Goal: Book appointment/travel/reservation

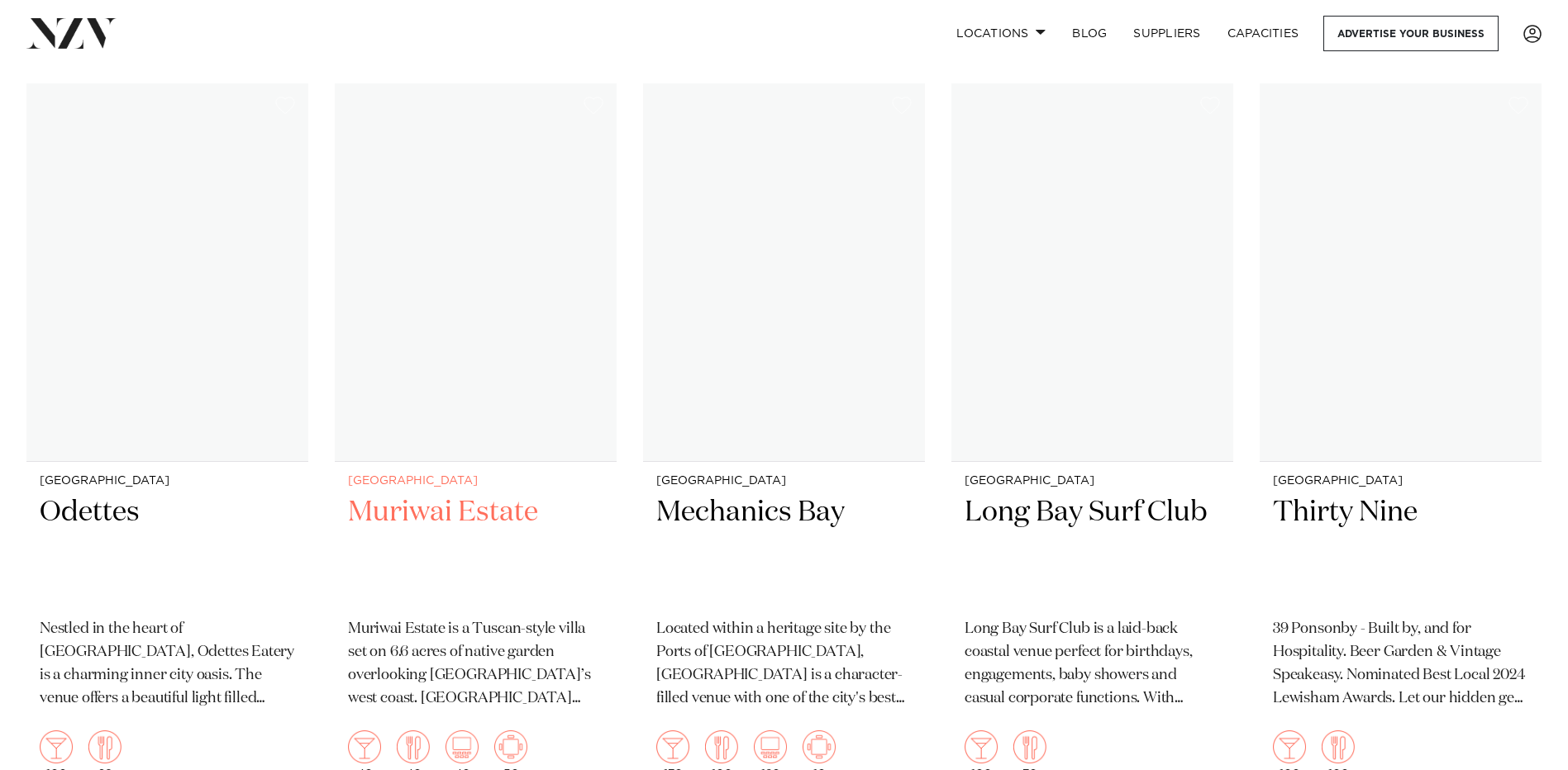
scroll to position [18340, 0]
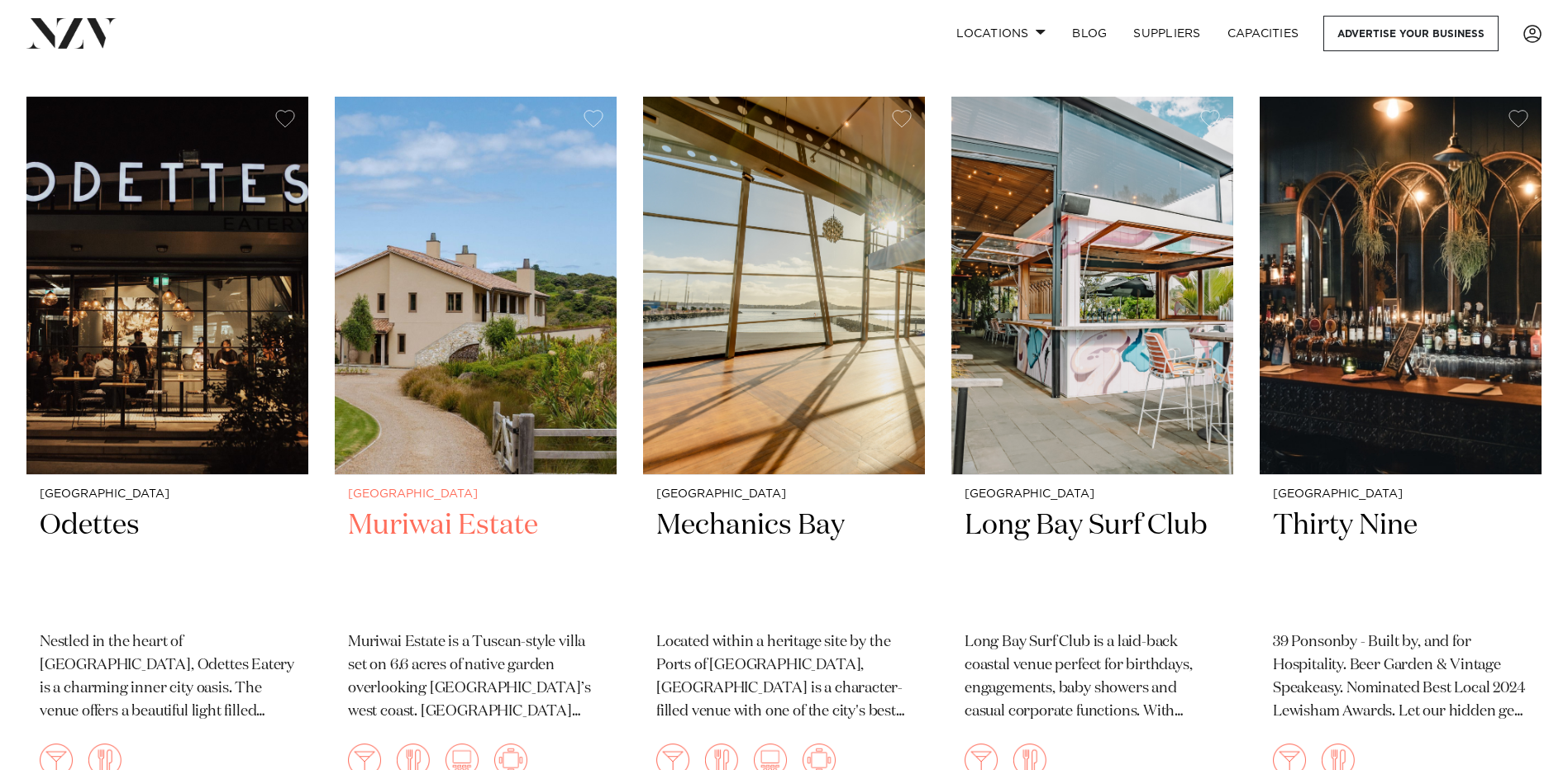
click at [470, 275] on img at bounding box center [476, 286] width 282 height 378
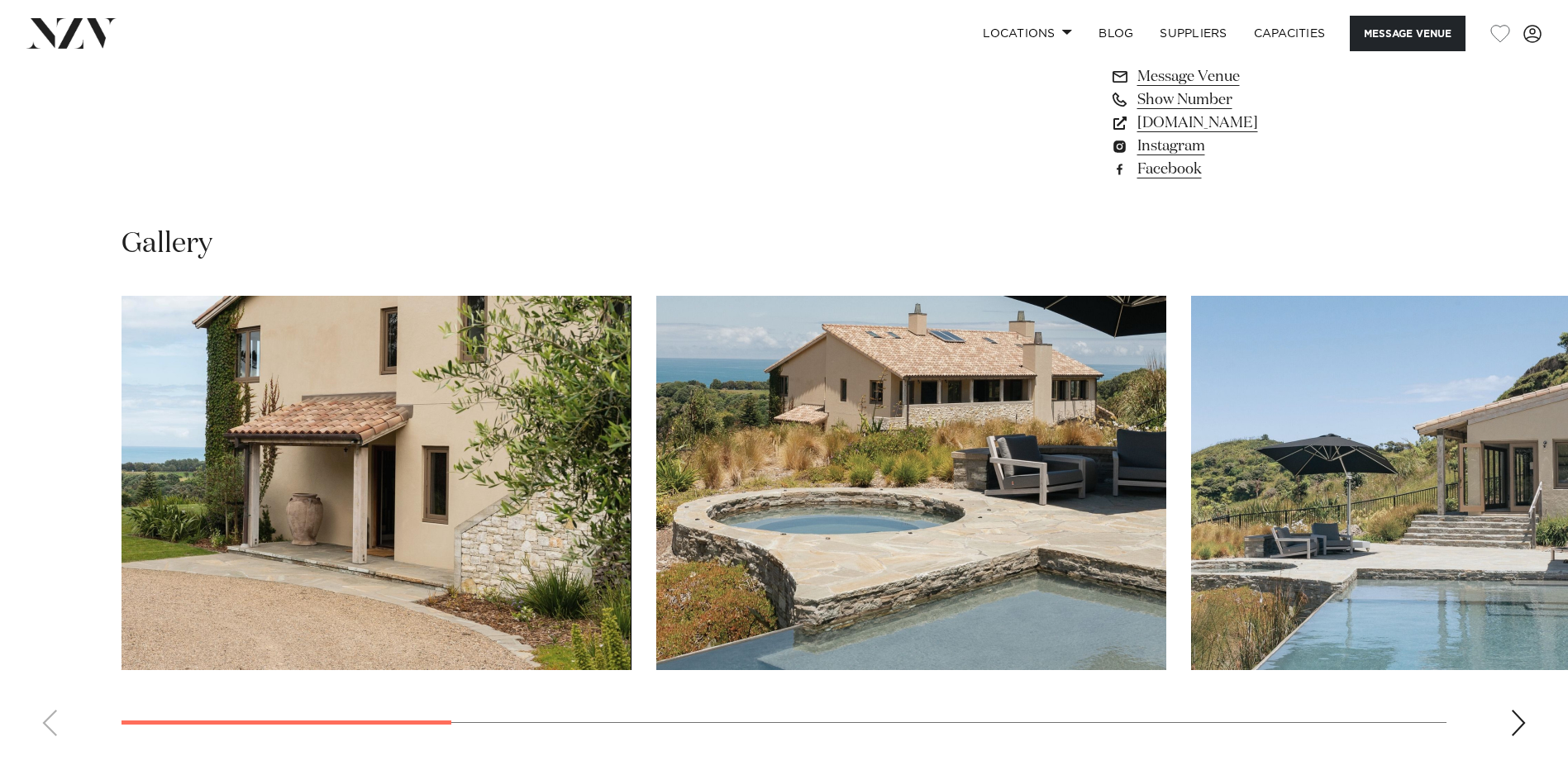
scroll to position [1652, 0]
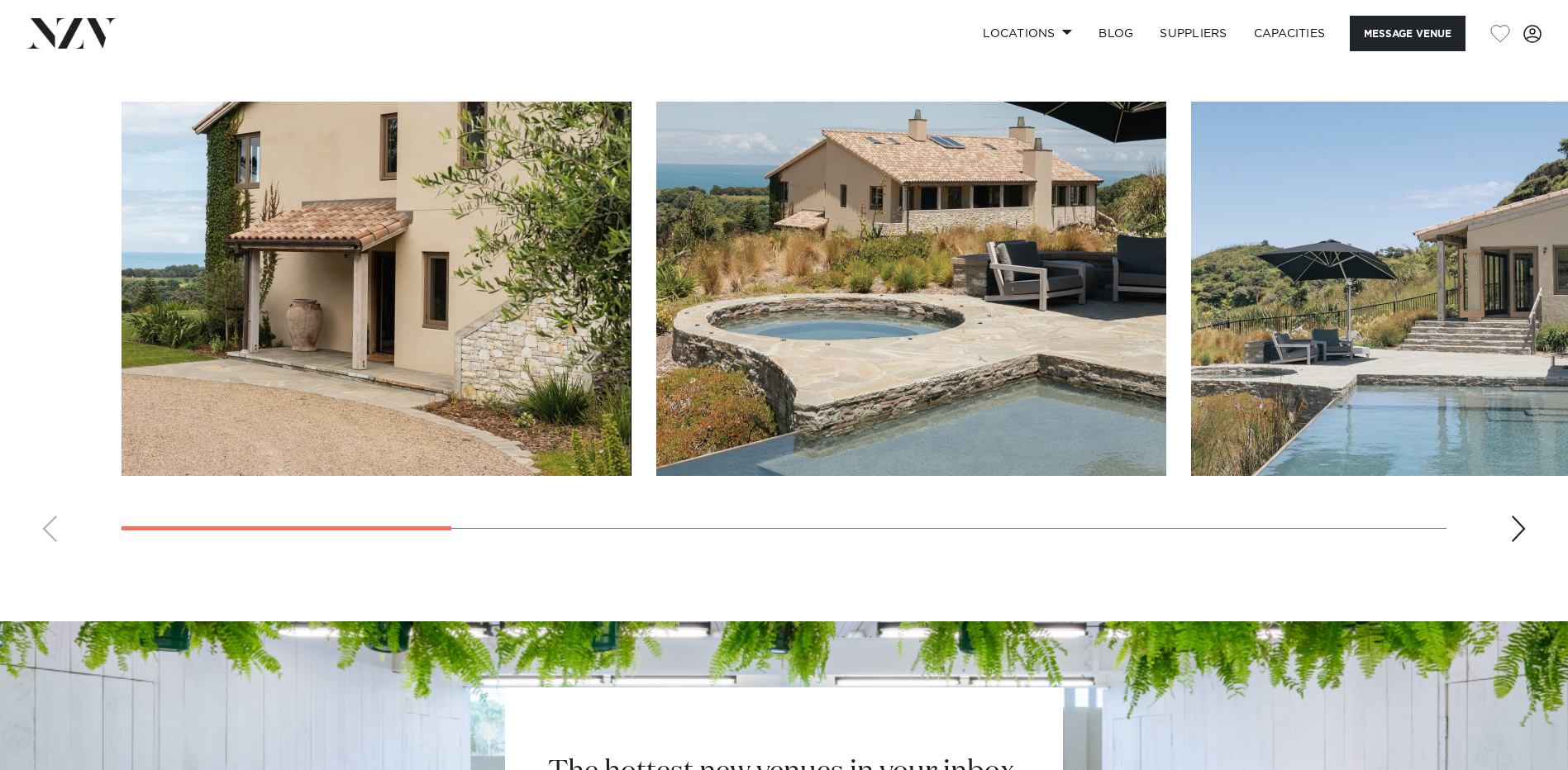
click at [1513, 535] on div "Next slide" at bounding box center [1517, 529] width 16 height 27
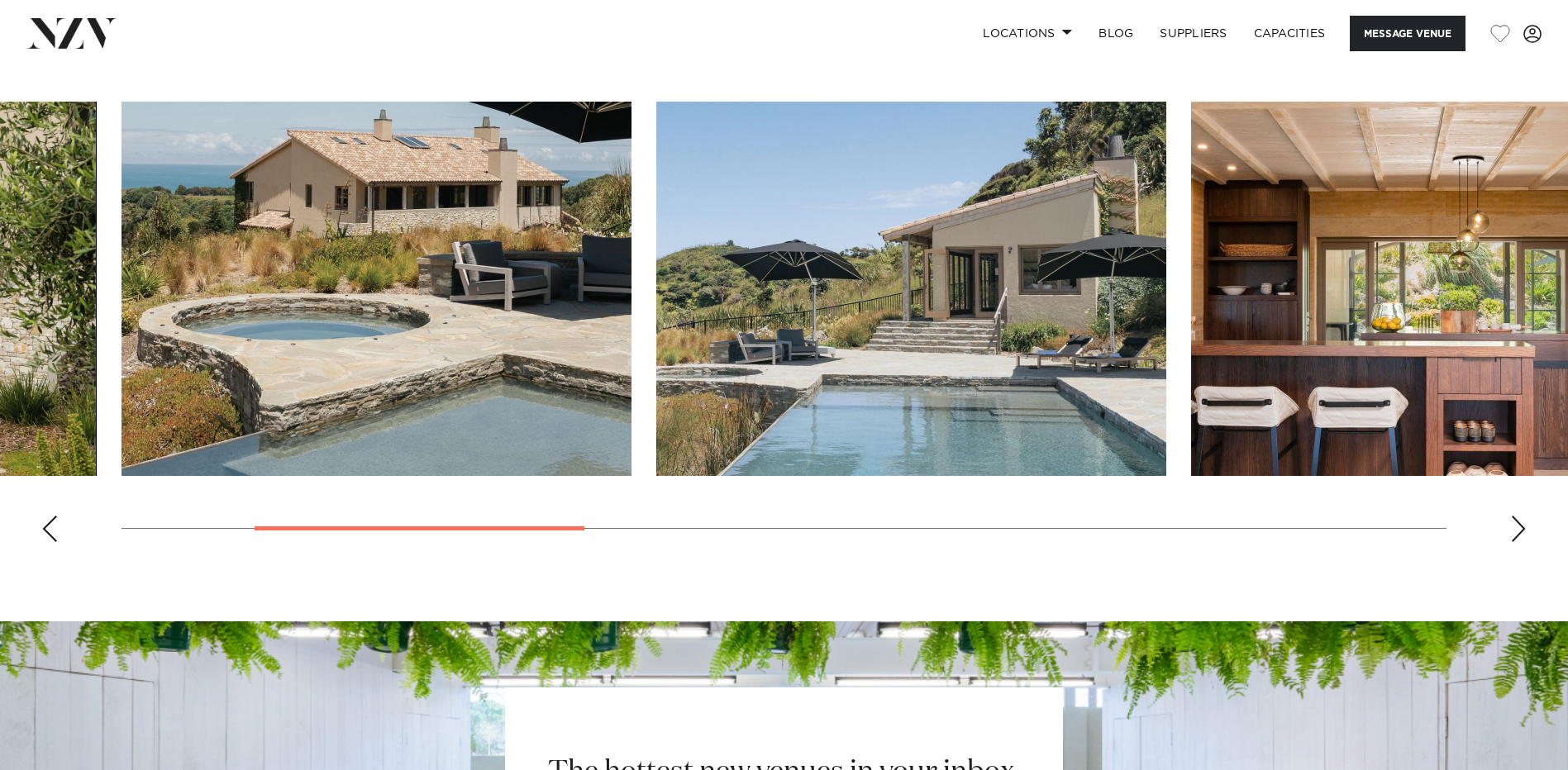
click at [1513, 535] on div "Next slide" at bounding box center [1517, 529] width 16 height 27
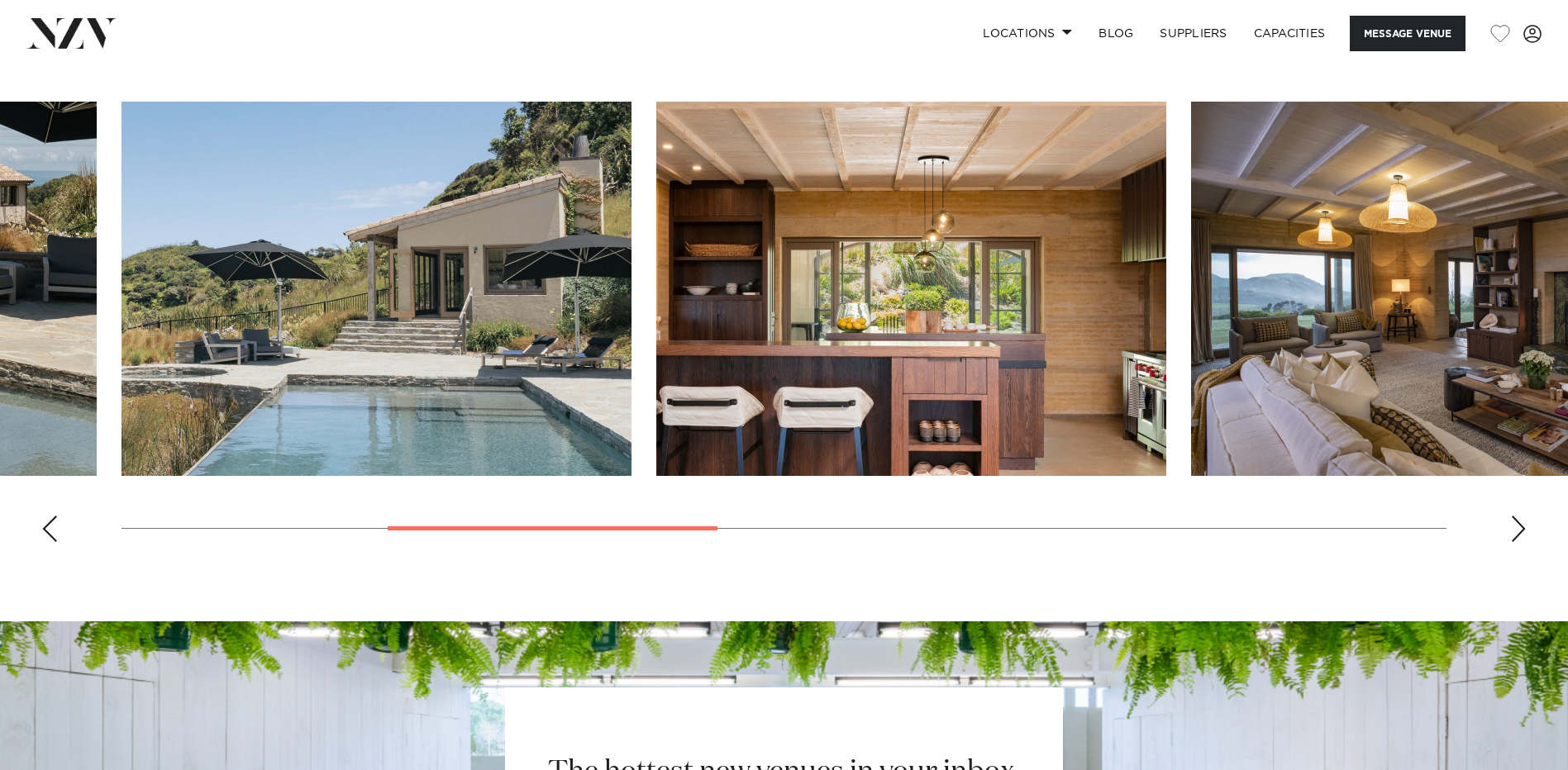
click at [1514, 532] on div "Next slide" at bounding box center [1517, 529] width 16 height 27
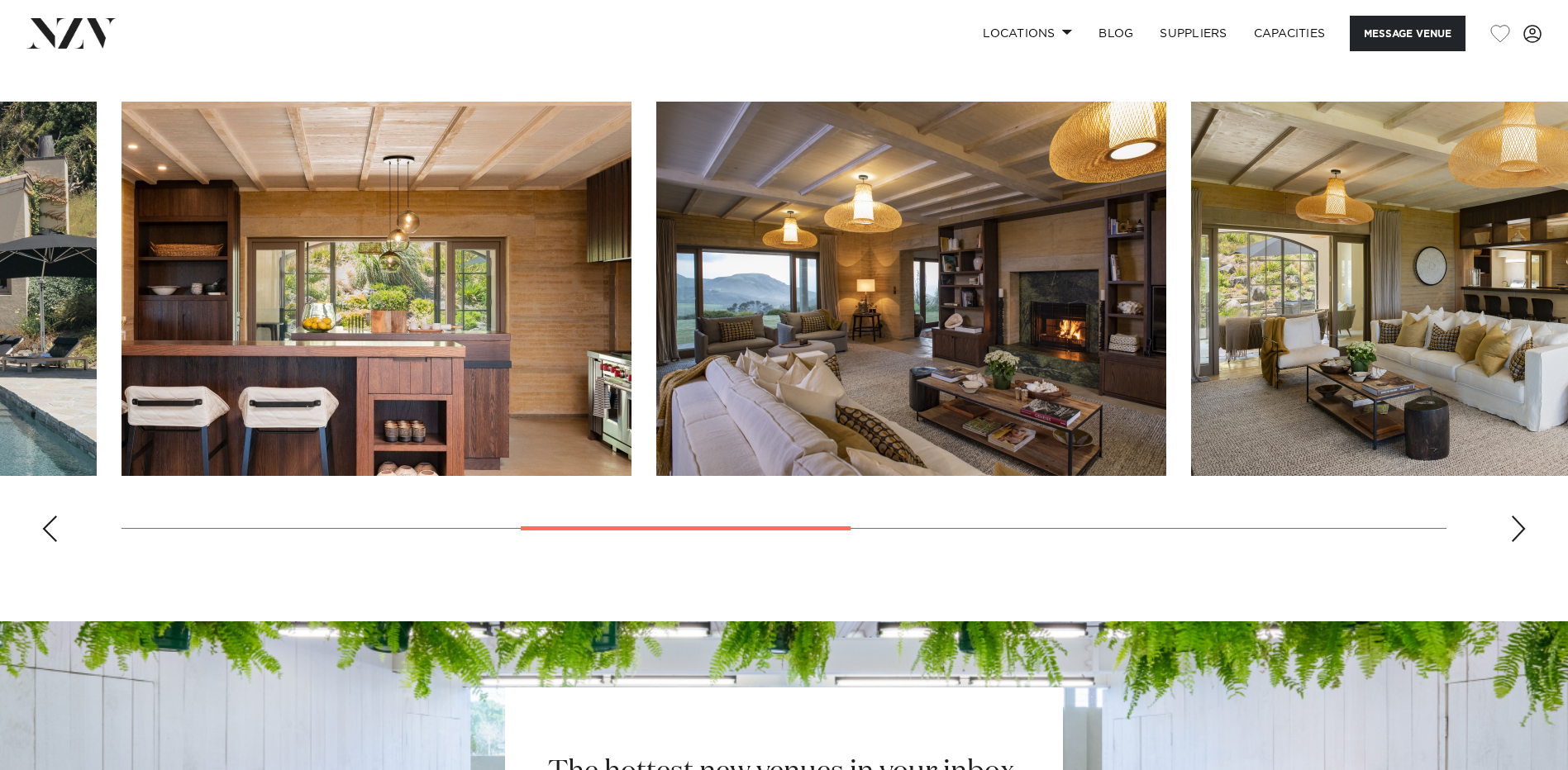
click at [1514, 532] on div "Next slide" at bounding box center [1517, 529] width 16 height 27
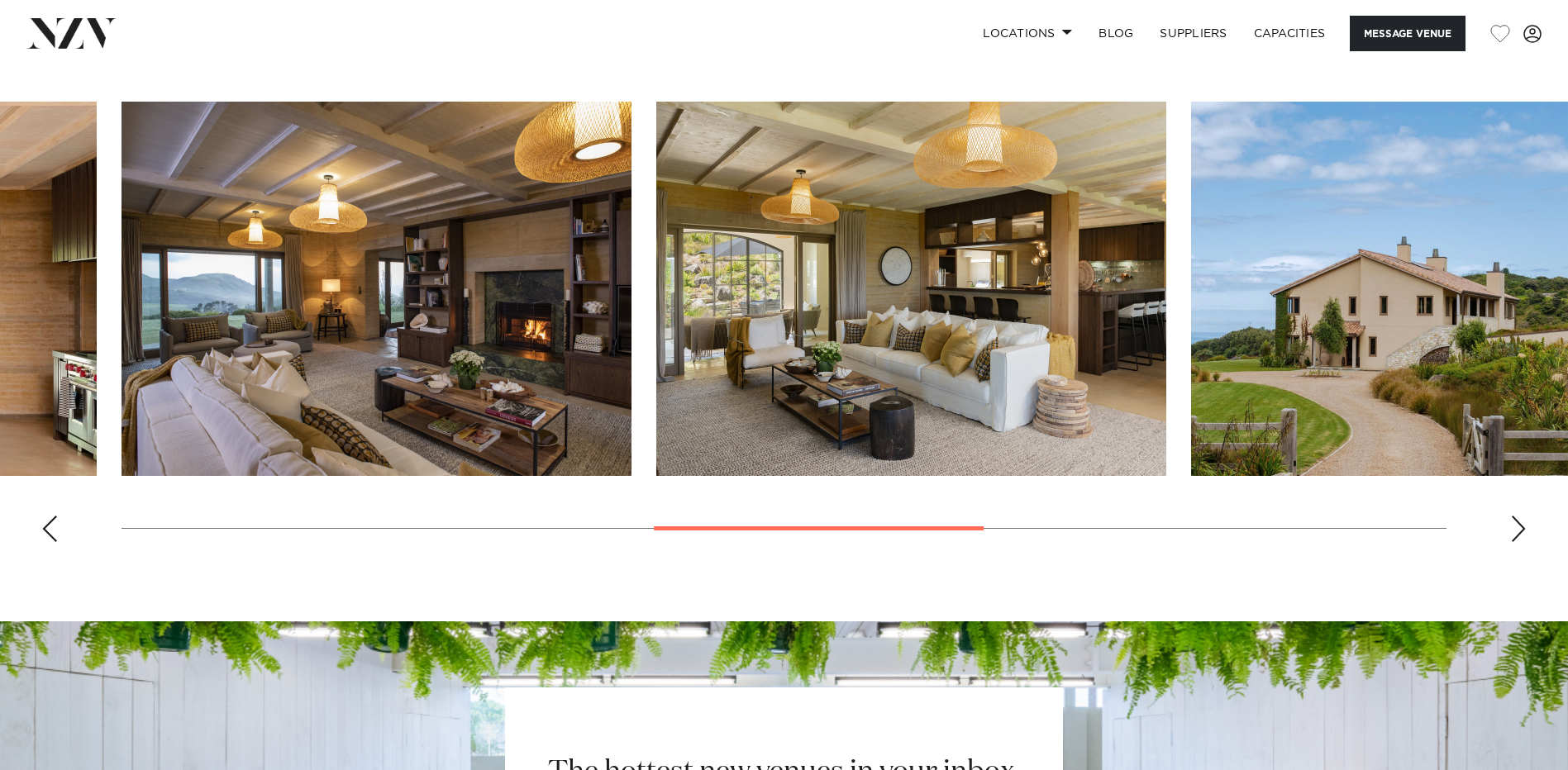
click at [1514, 532] on div "Next slide" at bounding box center [1517, 529] width 16 height 27
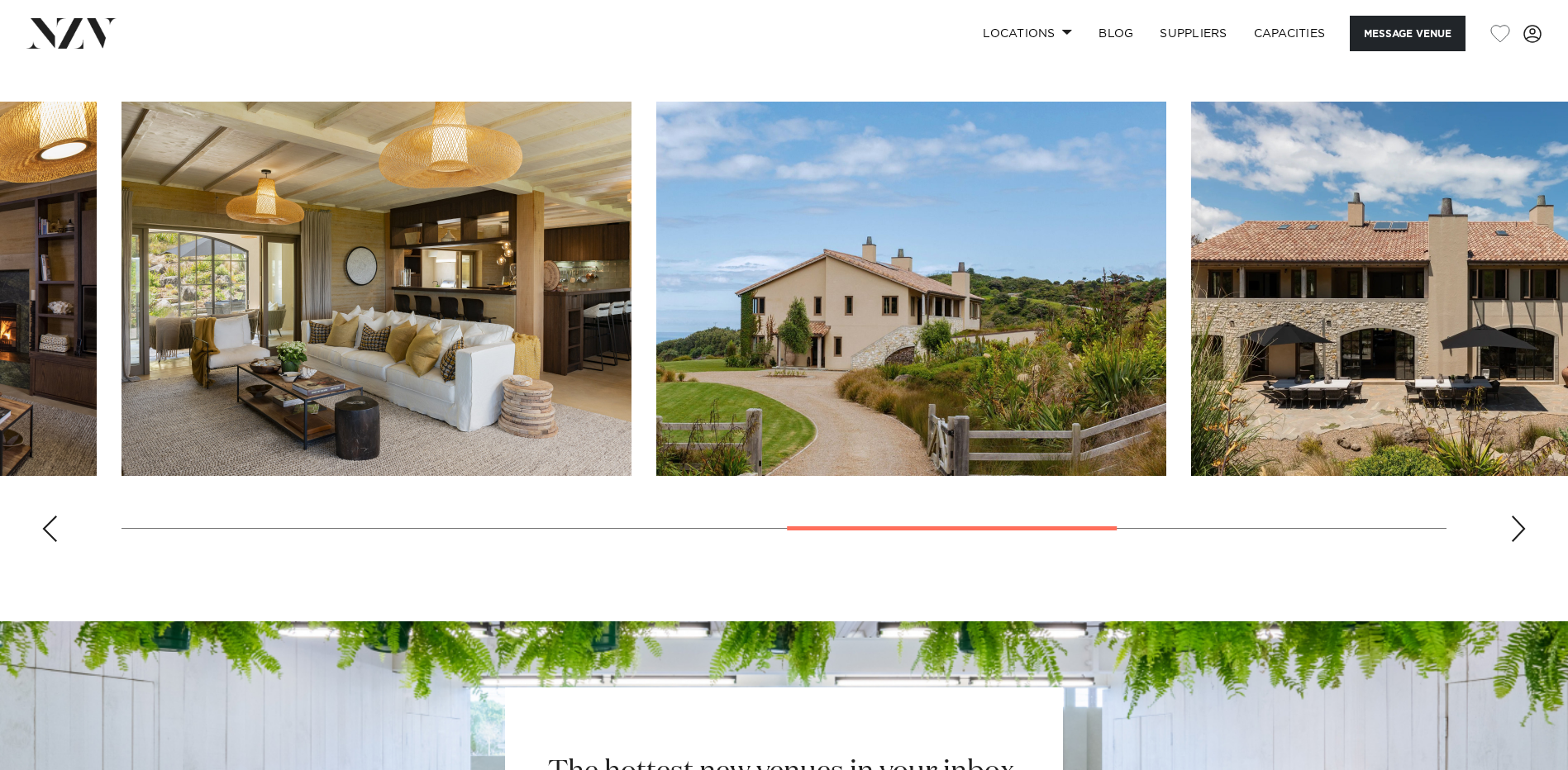
click at [1514, 532] on div "Next slide" at bounding box center [1517, 529] width 16 height 27
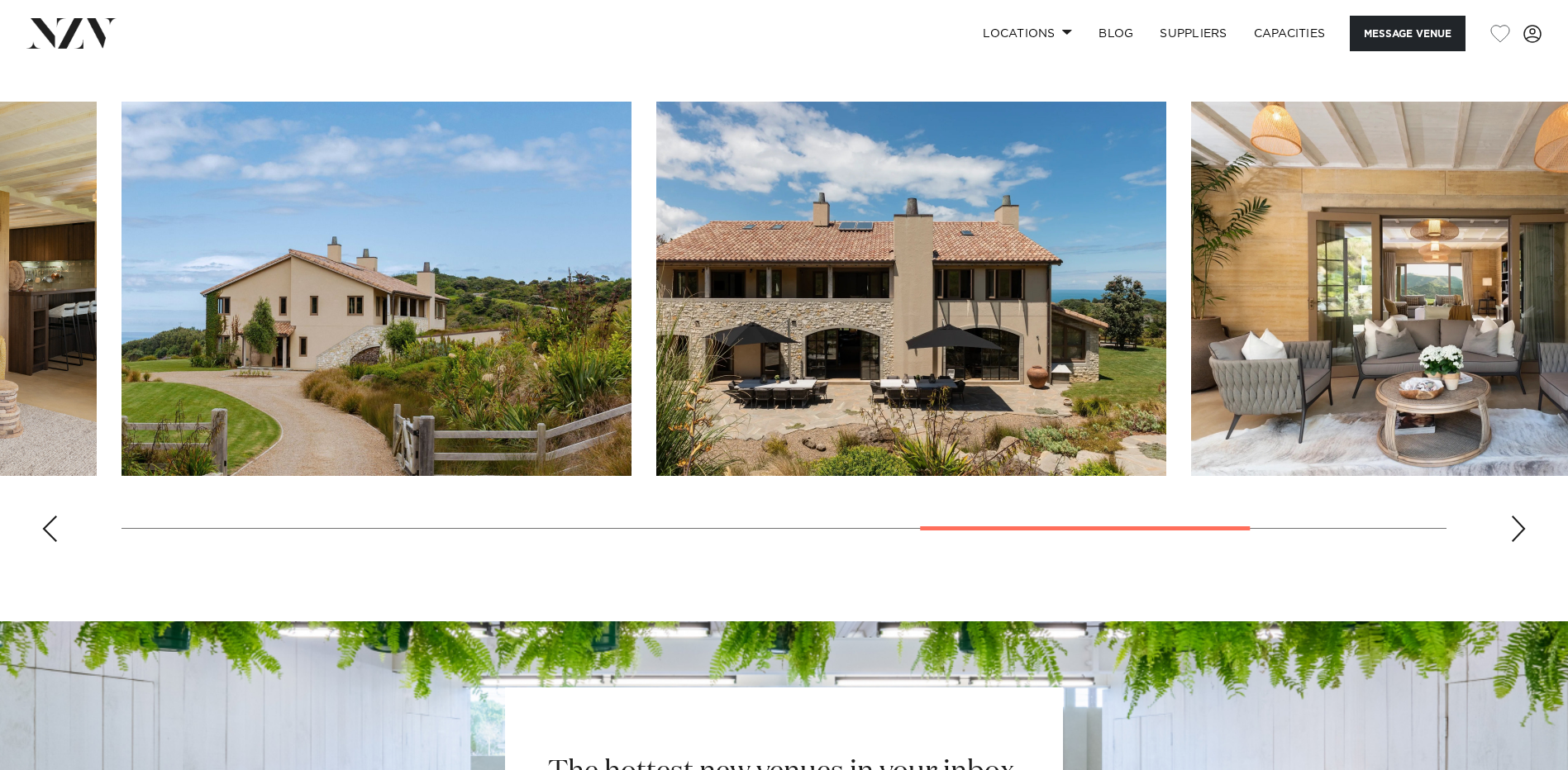
click at [1514, 532] on div "Next slide" at bounding box center [1517, 529] width 16 height 27
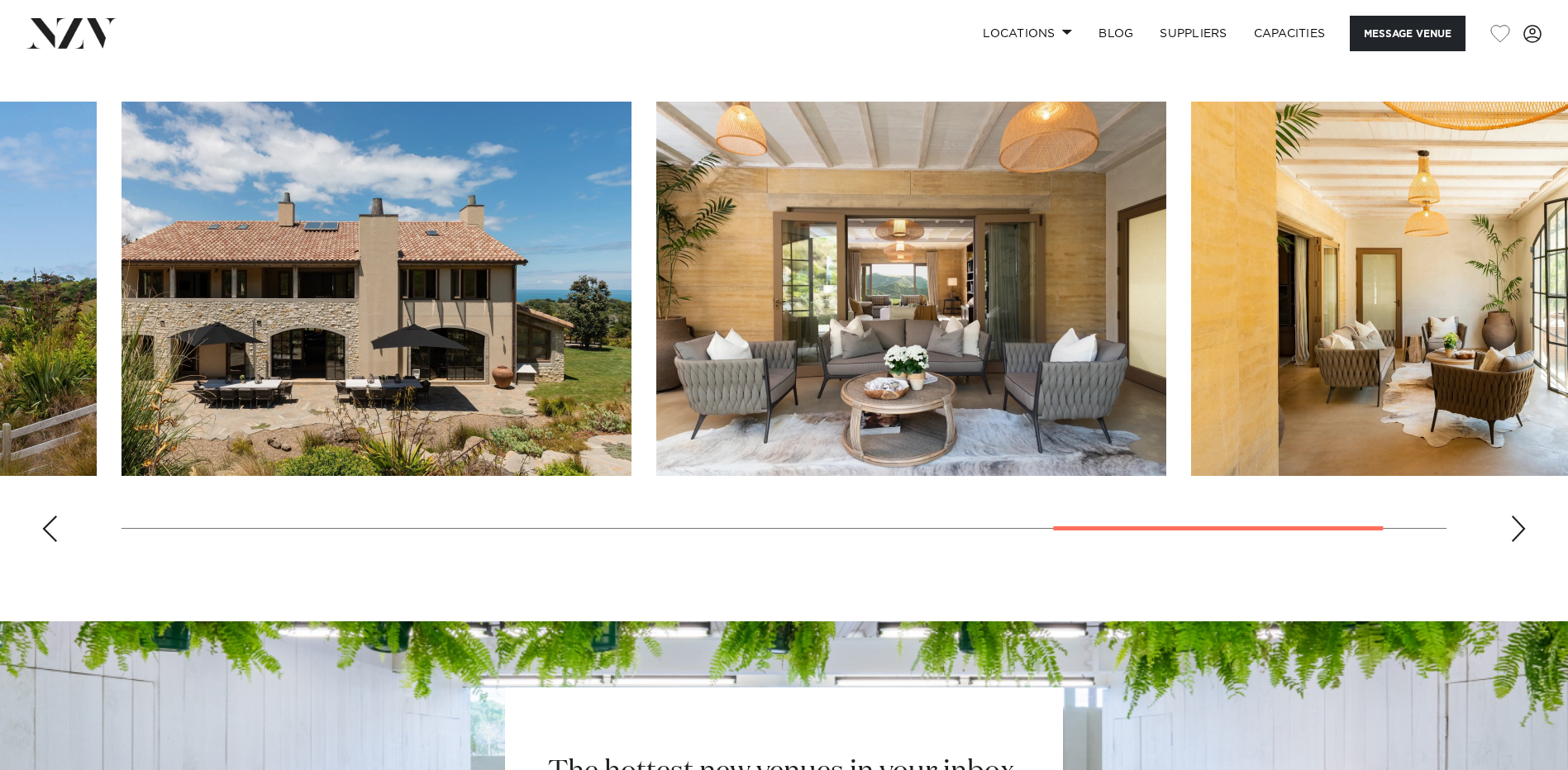
click at [1514, 532] on div "Next slide" at bounding box center [1517, 529] width 16 height 27
click at [1514, 532] on swiper-container at bounding box center [784, 328] width 1568 height 453
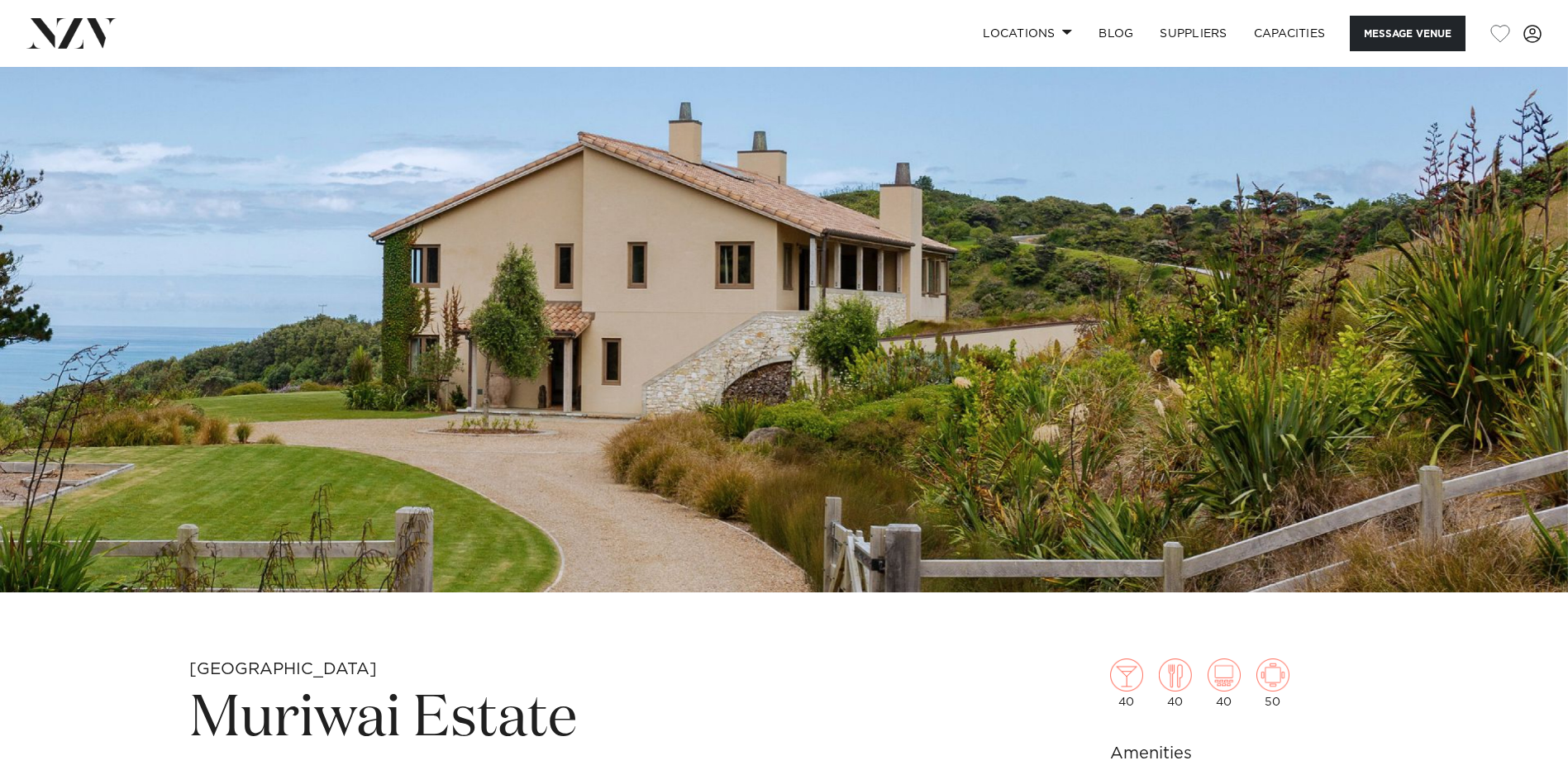
scroll to position [330, 0]
